Goal: Task Accomplishment & Management: Use online tool/utility

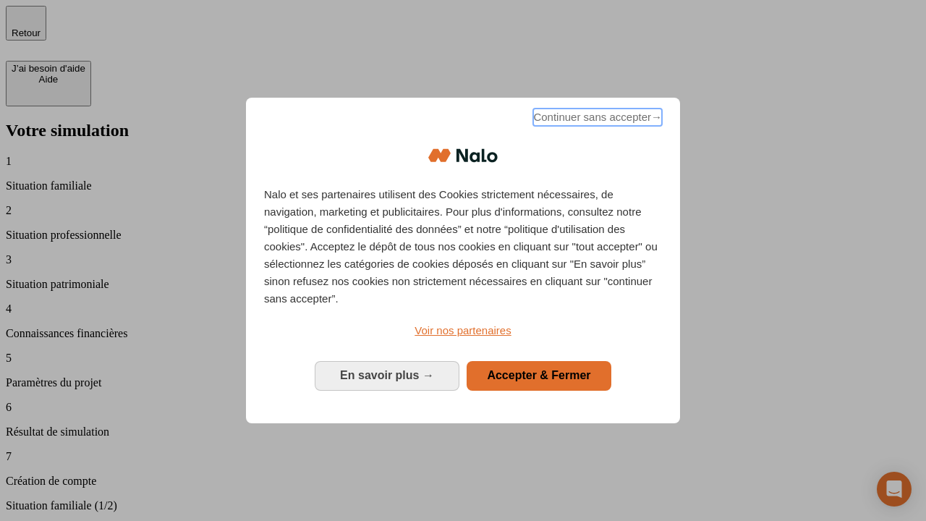
click at [596, 119] on span "Continuer sans accepter →" at bounding box center [597, 117] width 129 height 17
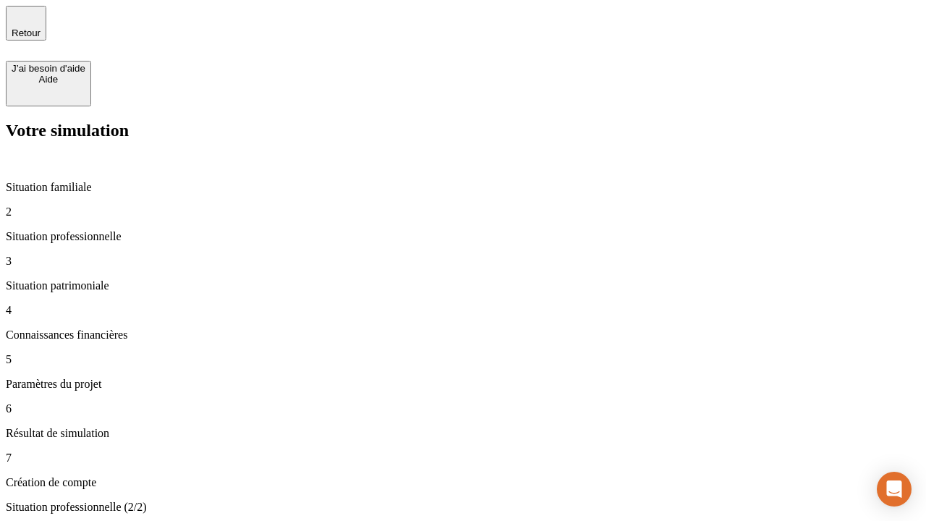
type input "30 000"
type input "1 000"
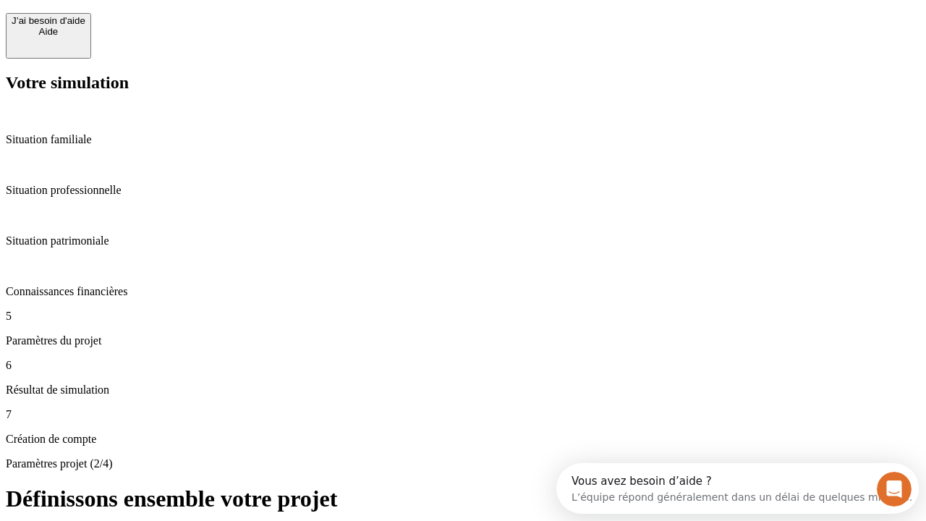
scroll to position [13, 0]
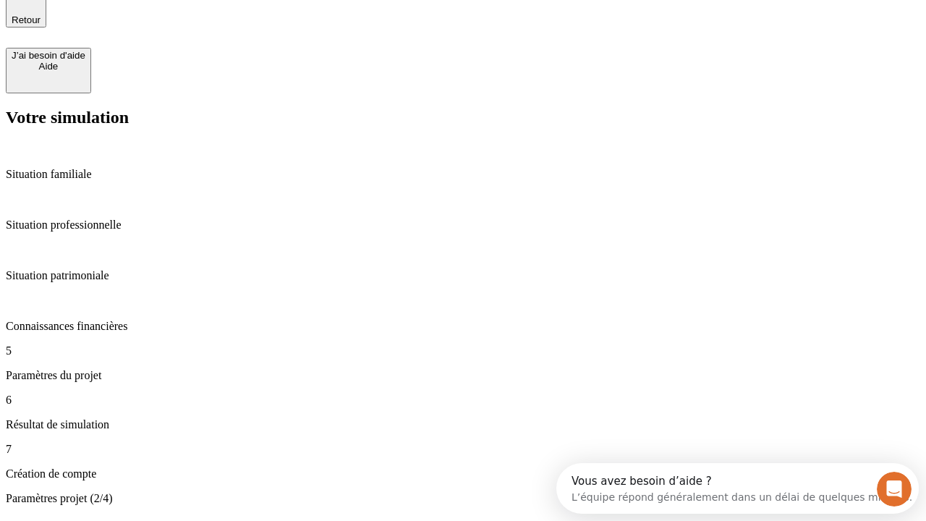
type input "65"
type input "5 000"
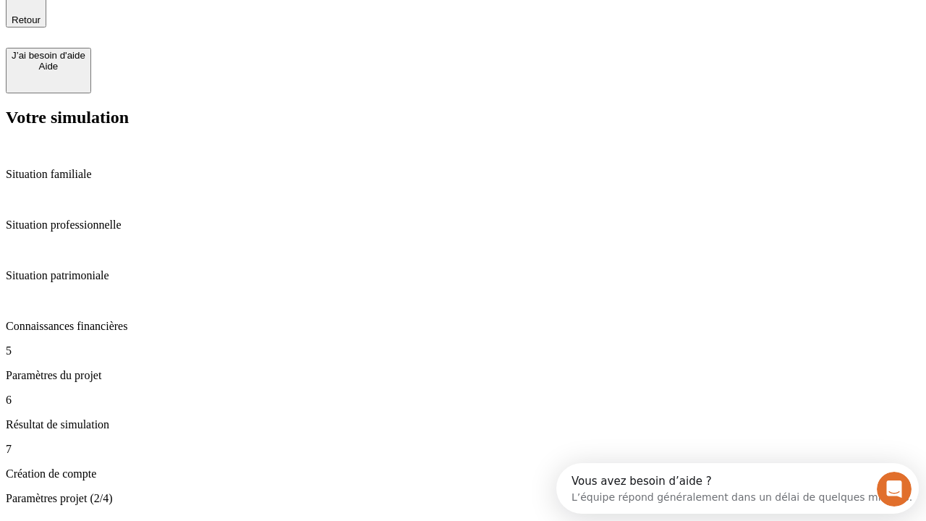
type input "640"
